Goal: Information Seeking & Learning: Learn about a topic

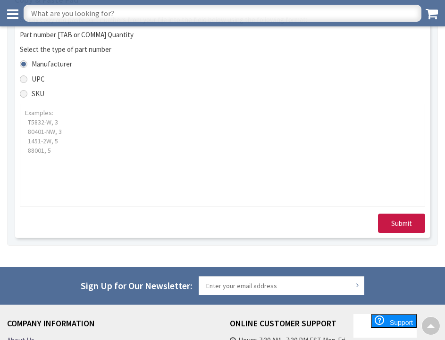
scroll to position [472, 0]
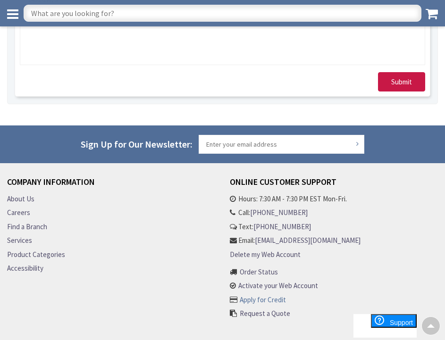
click at [265, 301] on link "Apply for Credit" at bounding box center [263, 300] width 46 height 10
drag, startPoint x: 303, startPoint y: 212, endPoint x: 252, endPoint y: 214, distance: 51.0
click at [252, 214] on li "Call: 301-298-2606" at bounding box center [332, 213] width 204 height 10
copy li "[PHONE_NUMBER]"
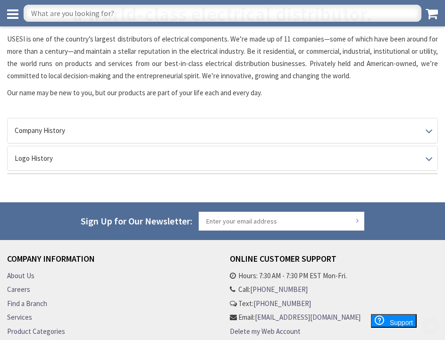
scroll to position [142, 0]
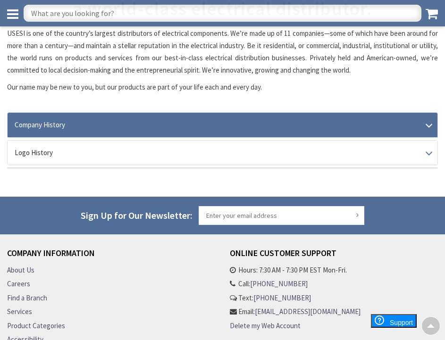
click at [429, 127] on link "Company History" at bounding box center [223, 125] width 430 height 24
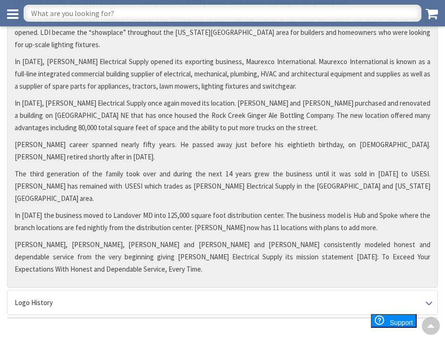
scroll to position [660, 0]
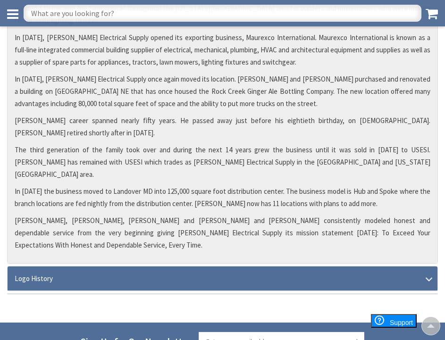
click at [424, 267] on link "Logo History" at bounding box center [223, 279] width 430 height 24
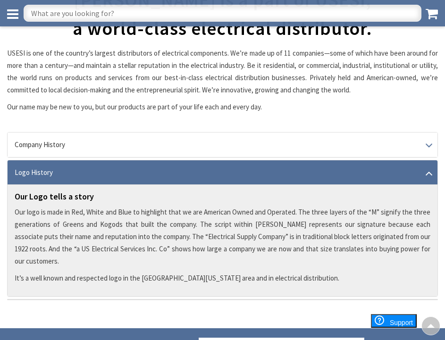
scroll to position [0, 0]
